Goal: Complete application form

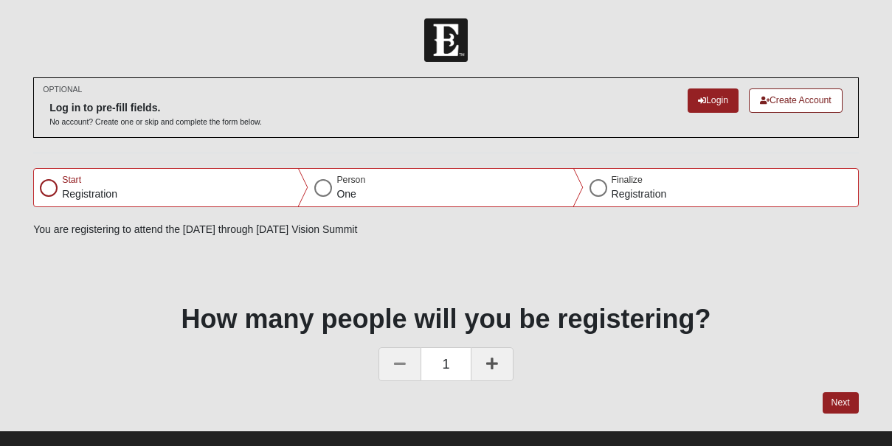
click at [49, 191] on div at bounding box center [49, 188] width 18 height 18
click at [483, 352] on link at bounding box center [492, 364] width 43 height 34
click at [819, 403] on div "Next" at bounding box center [446, 411] width 826 height 38
click at [833, 408] on button "Next" at bounding box center [841, 402] width 36 height 21
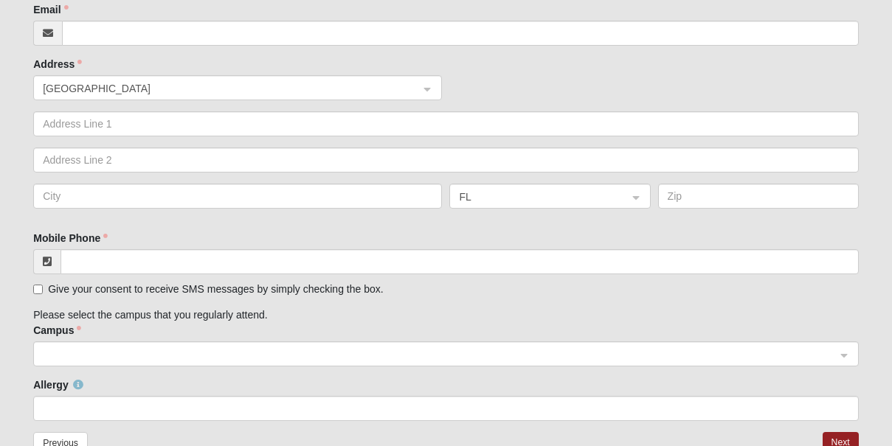
scroll to position [382, 0]
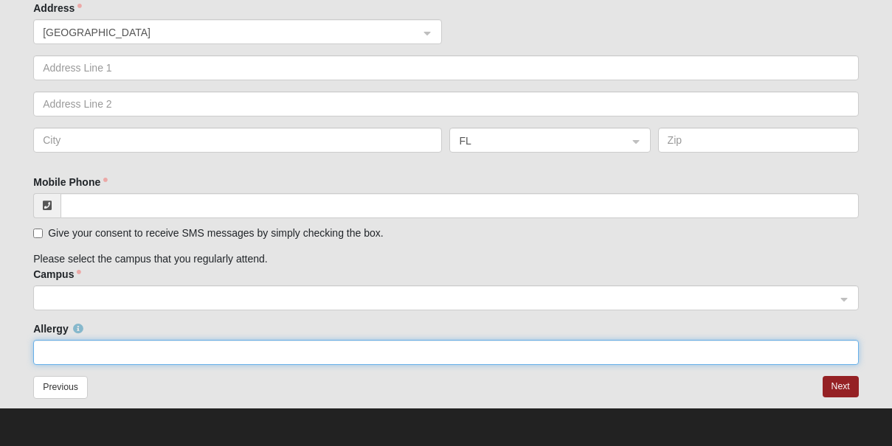
click at [148, 342] on input "Allergy" at bounding box center [446, 352] width 826 height 25
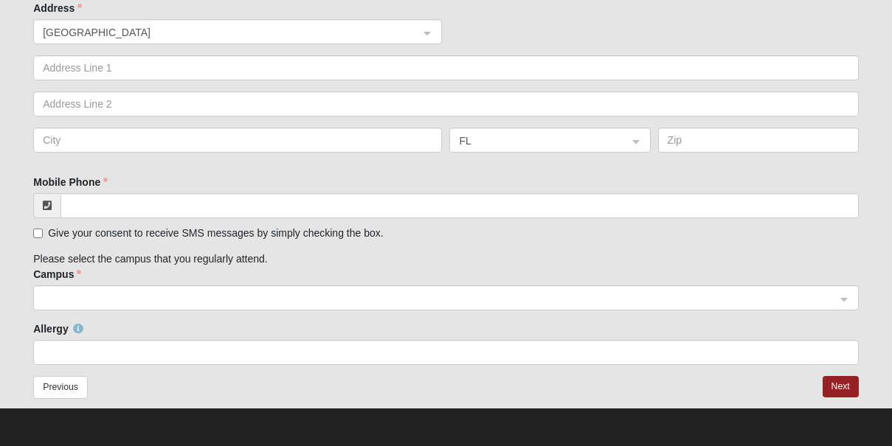
click at [126, 289] on input "search" at bounding box center [441, 297] width 798 height 22
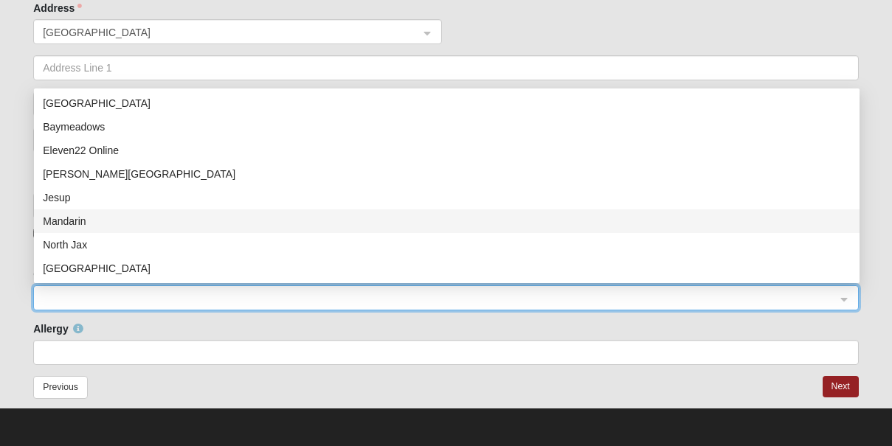
scroll to position [189, 0]
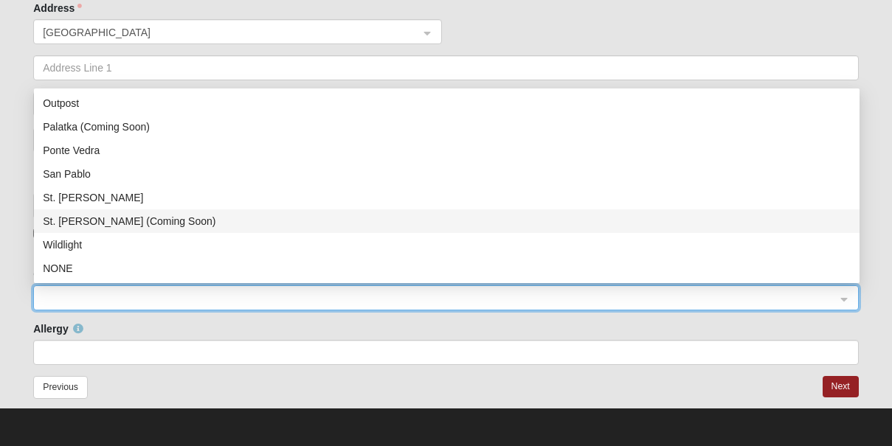
click at [15, 204] on form "Log In Vision Summit [DATE]-[DATE] Error OPTIONAL Log in to pre-fill fields." at bounding box center [446, 41] width 892 height 810
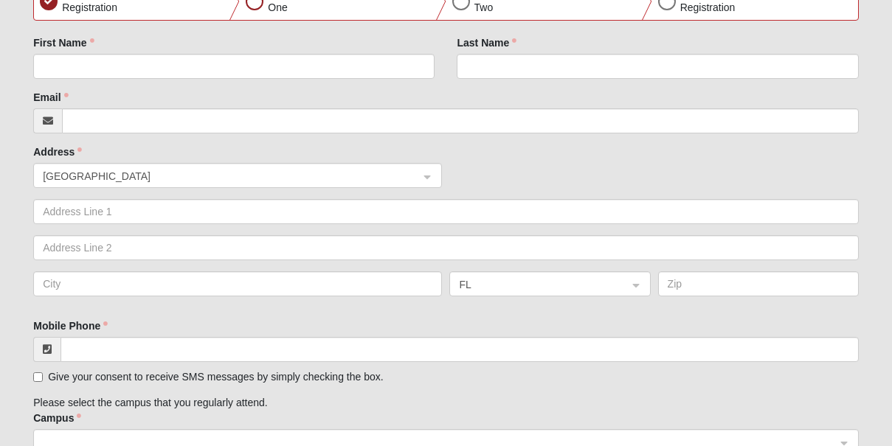
scroll to position [207, 0]
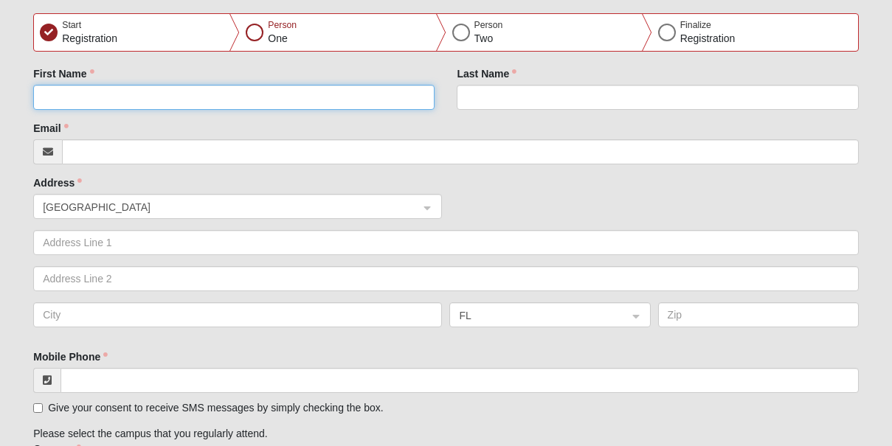
click at [78, 91] on input "First Name" at bounding box center [233, 97] width 401 height 25
type input "[PERSON_NAME]"
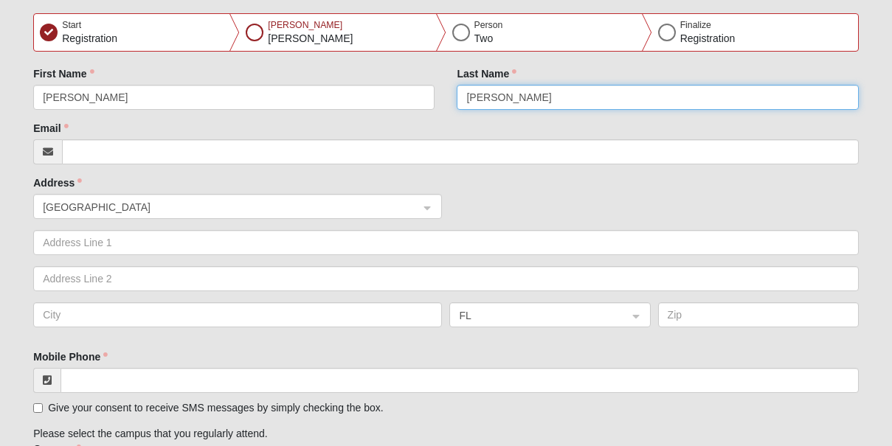
type input "[PERSON_NAME]"
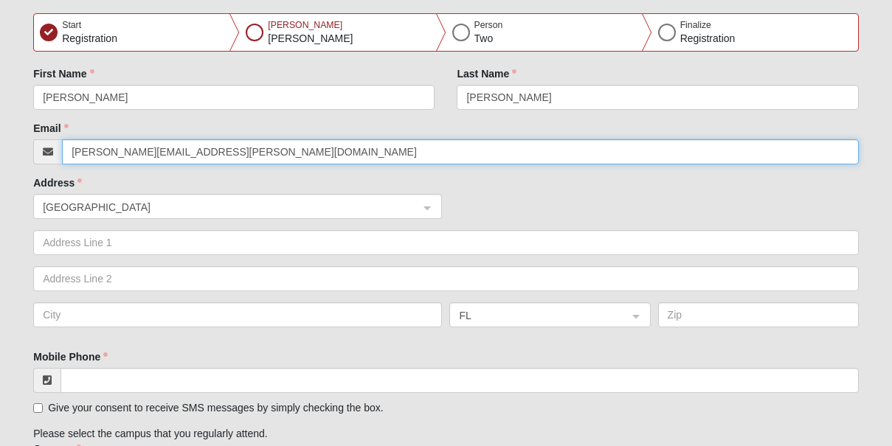
type input "[PERSON_NAME][EMAIL_ADDRESS][PERSON_NAME][DOMAIN_NAME]"
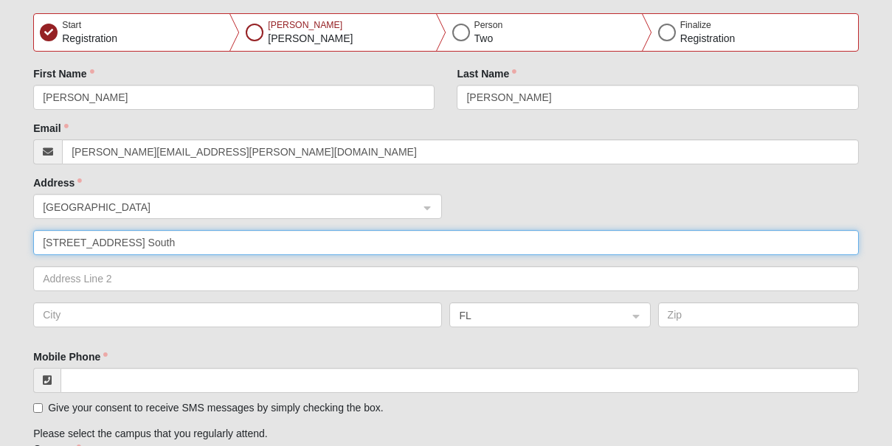
type input "[STREET_ADDRESS] South"
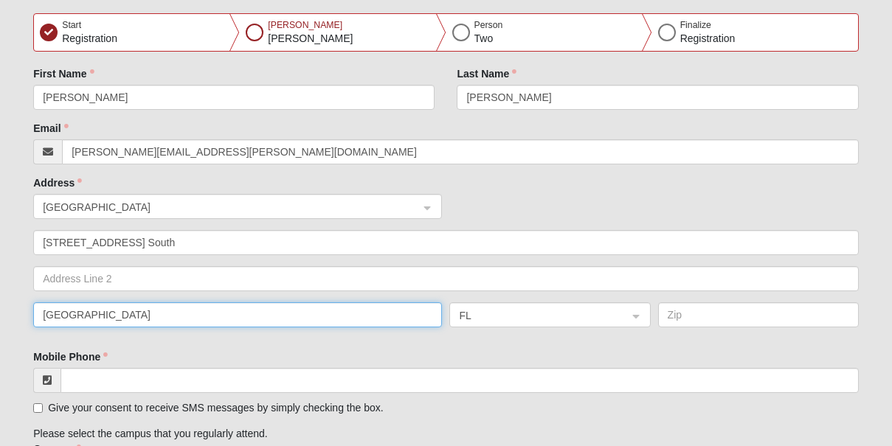
type input "[GEOGRAPHIC_DATA]"
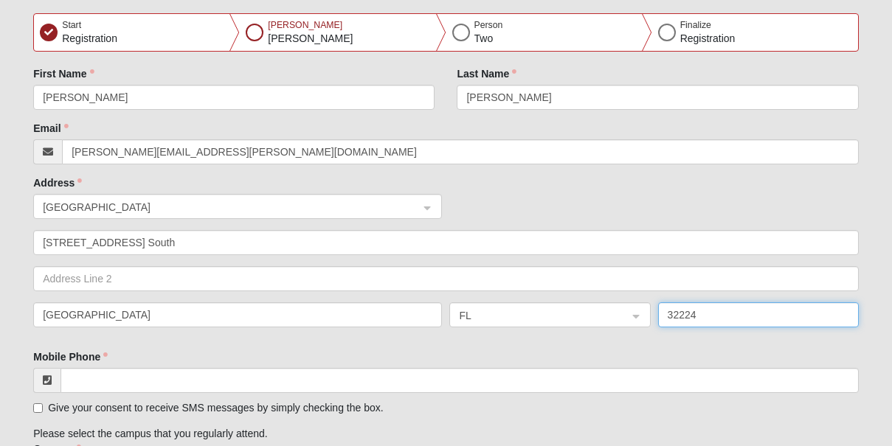
scroll to position [382, 0]
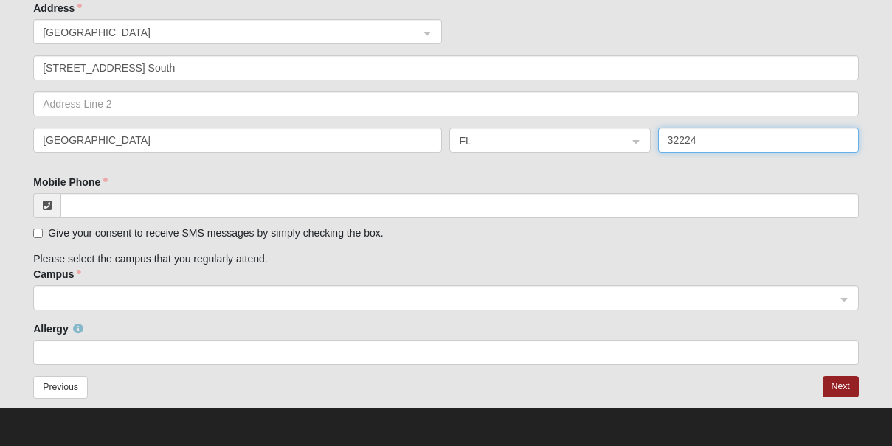
type input "32224"
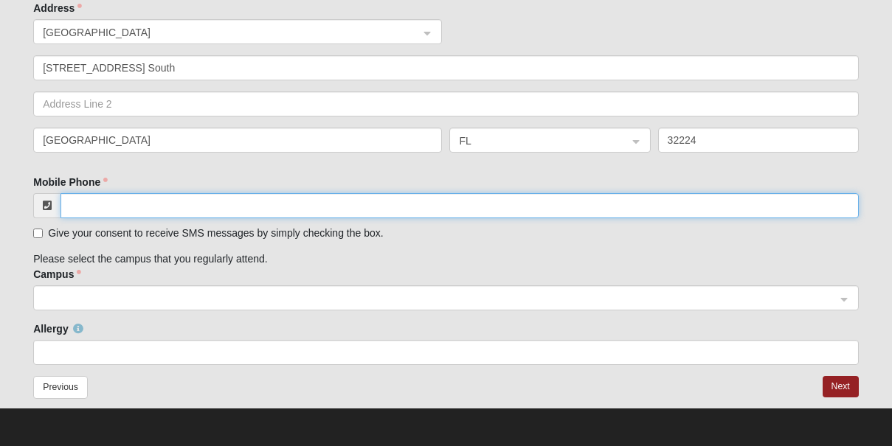
click at [118, 206] on input "Mobile Phone" at bounding box center [459, 205] width 798 height 25
click at [105, 295] on span at bounding box center [439, 299] width 793 height 16
type input "[PHONE_NUMBER]"
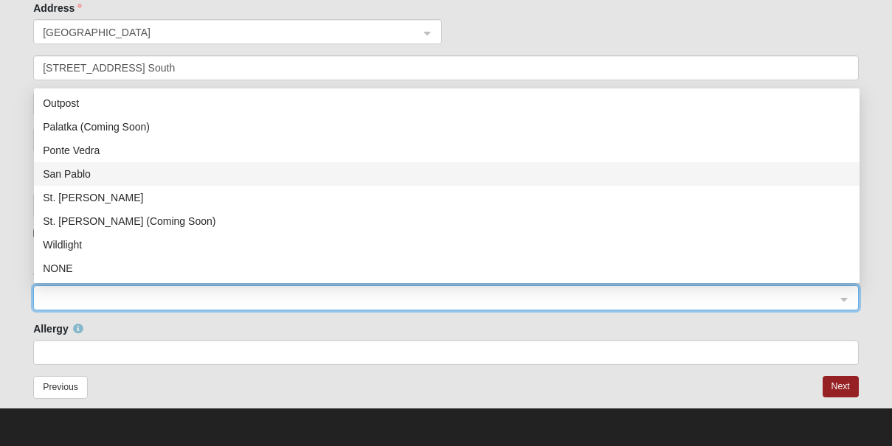
click at [100, 171] on div "San Pablo" at bounding box center [447, 174] width 808 height 16
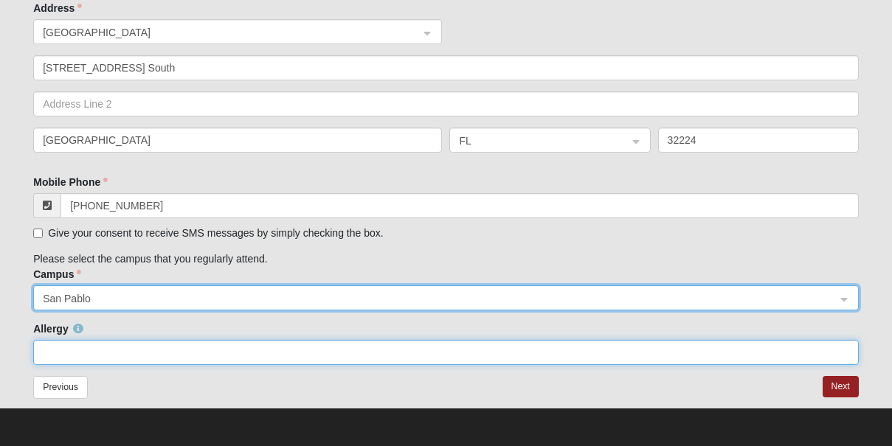
click at [564, 348] on input "Allergy" at bounding box center [446, 352] width 826 height 25
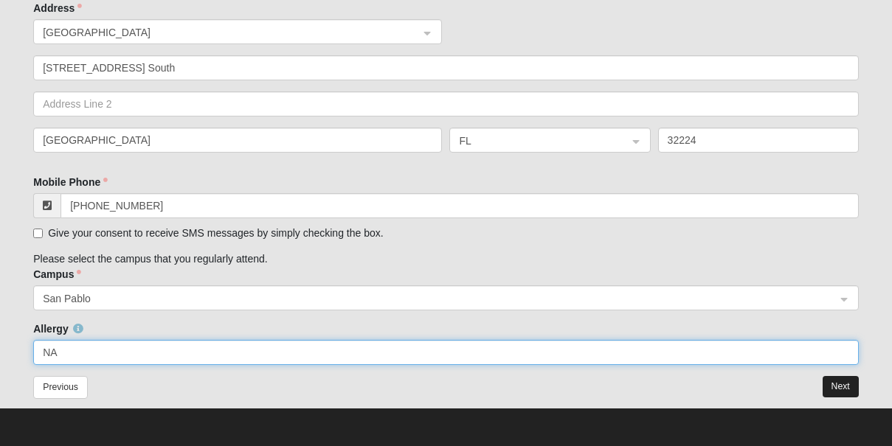
type input "NA"
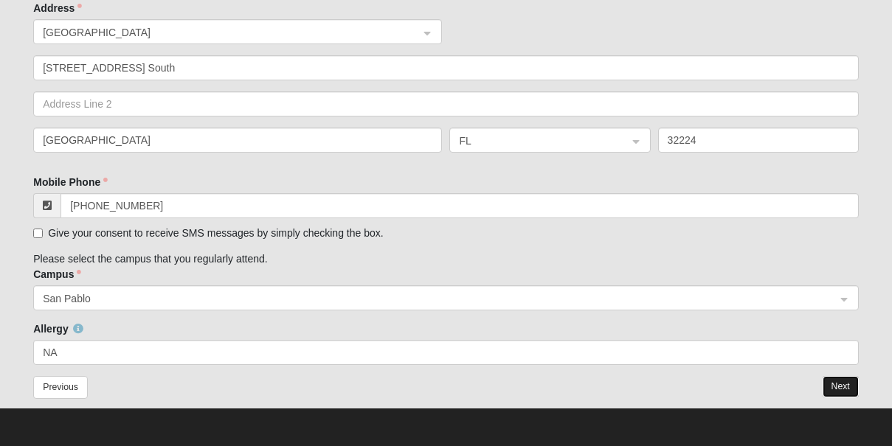
click at [828, 392] on button "Next" at bounding box center [841, 386] width 36 height 21
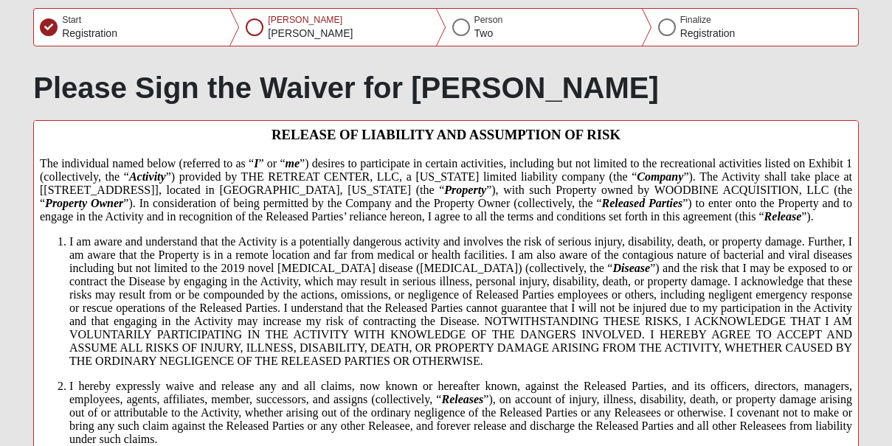
scroll to position [0, 0]
